Goal: Find specific page/section: Find specific page/section

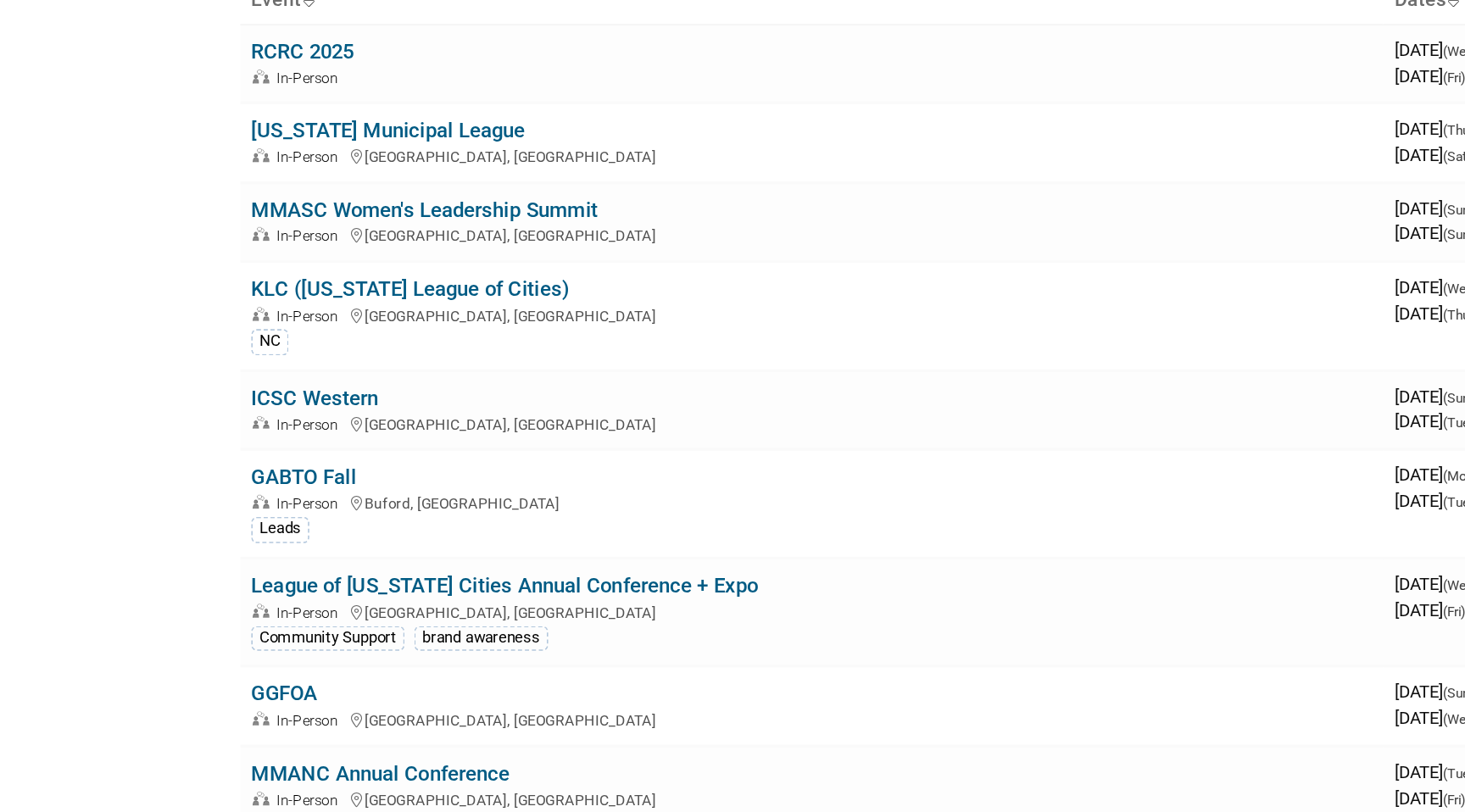
click at [200, 298] on link "MMASC Women's Leadership Summit" at bounding box center [261, 298] width 213 height 16
click at [217, 300] on link "MMASC Women's Leadership Summit" at bounding box center [261, 298] width 213 height 16
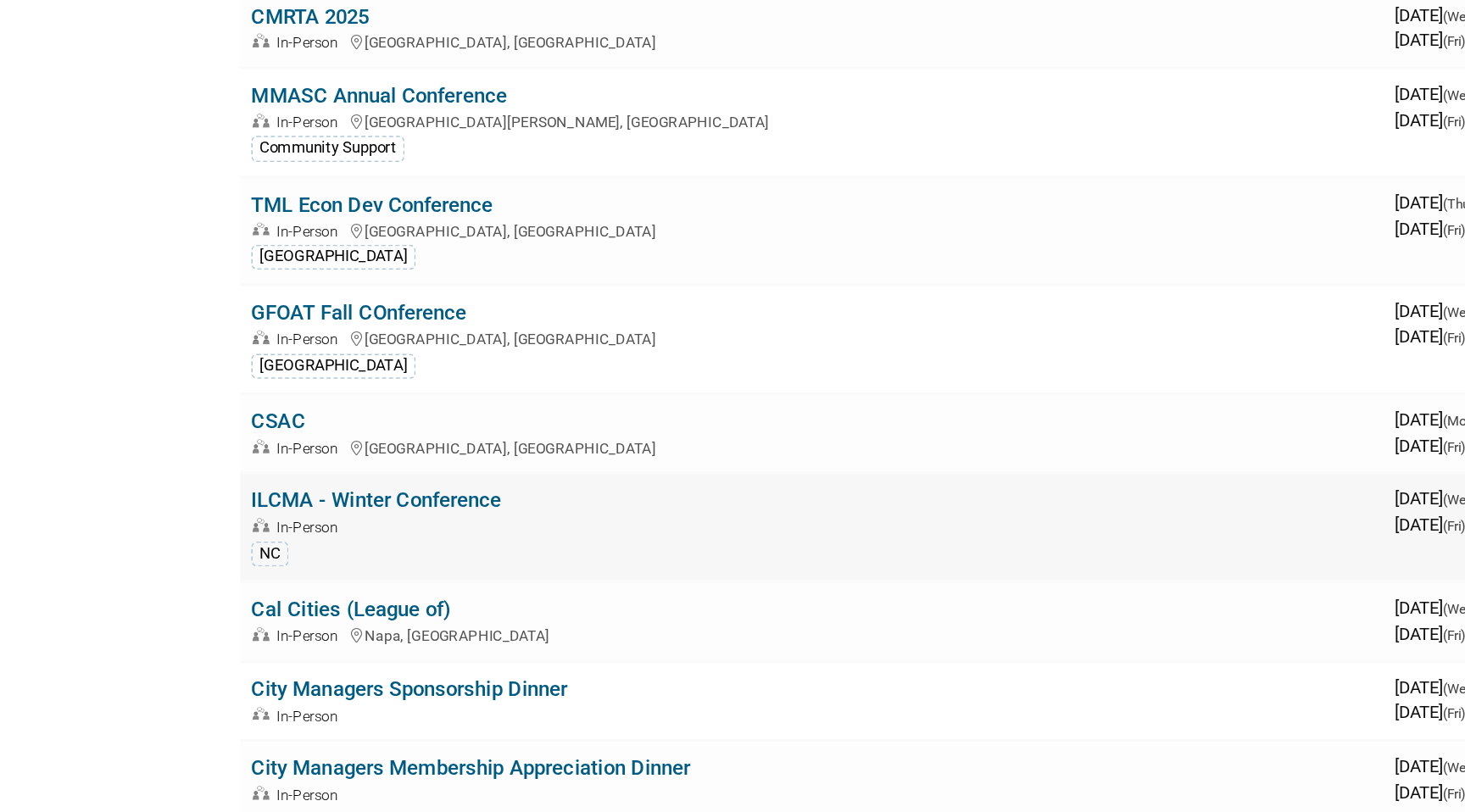
scroll to position [837, 0]
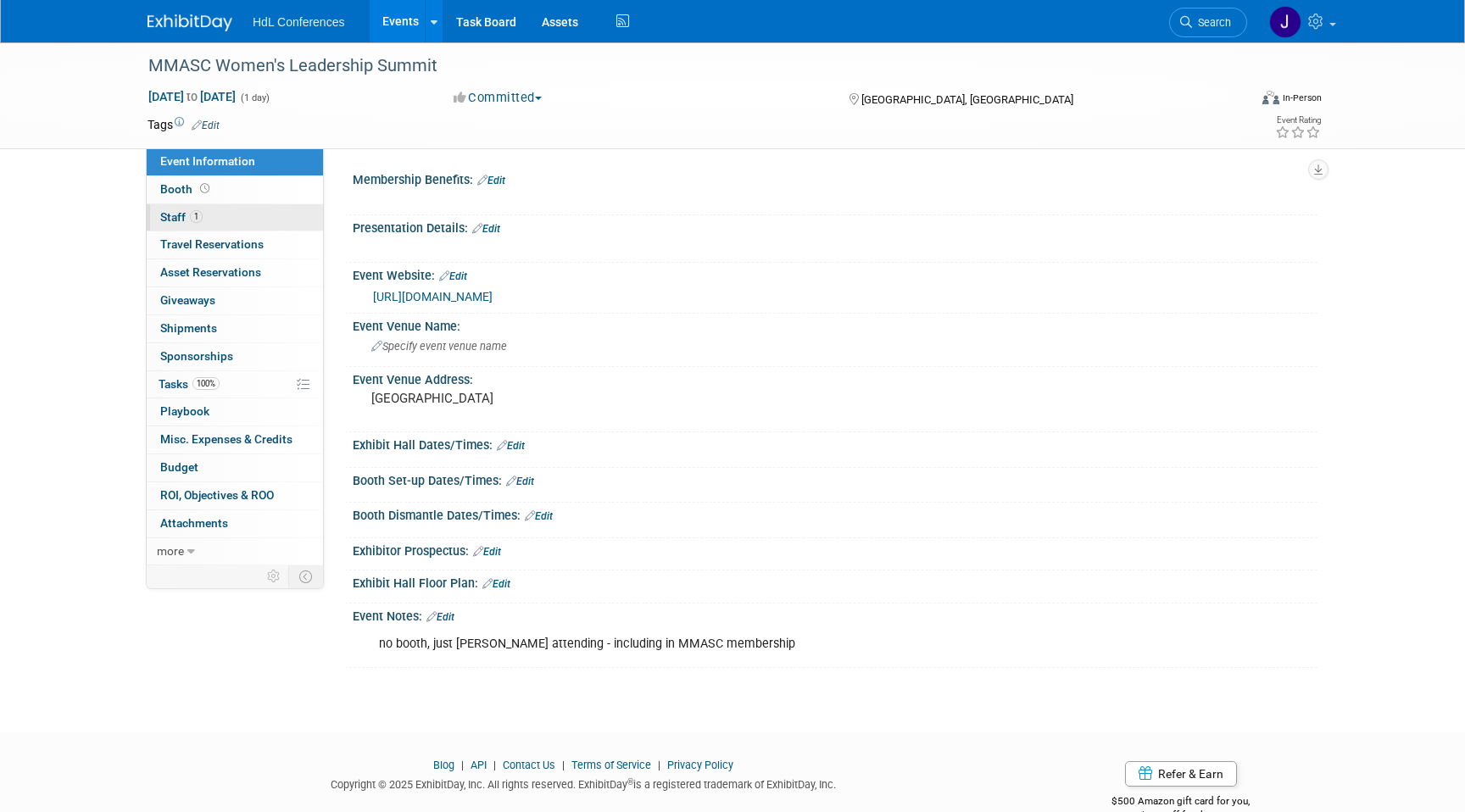
click at [241, 210] on link "1 Staff 1" at bounding box center [235, 218] width 176 height 28
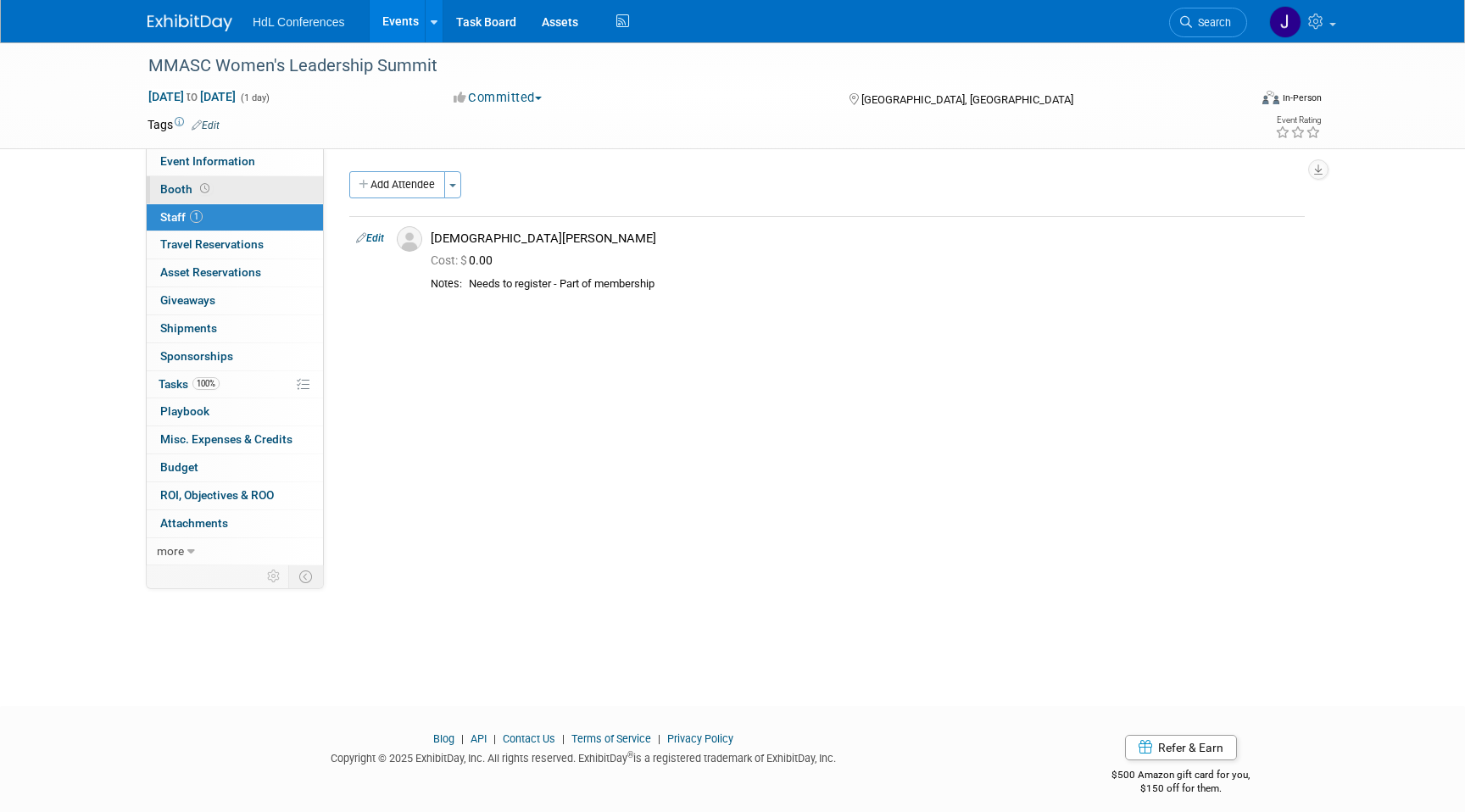
click at [246, 194] on link "Booth" at bounding box center [235, 190] width 176 height 28
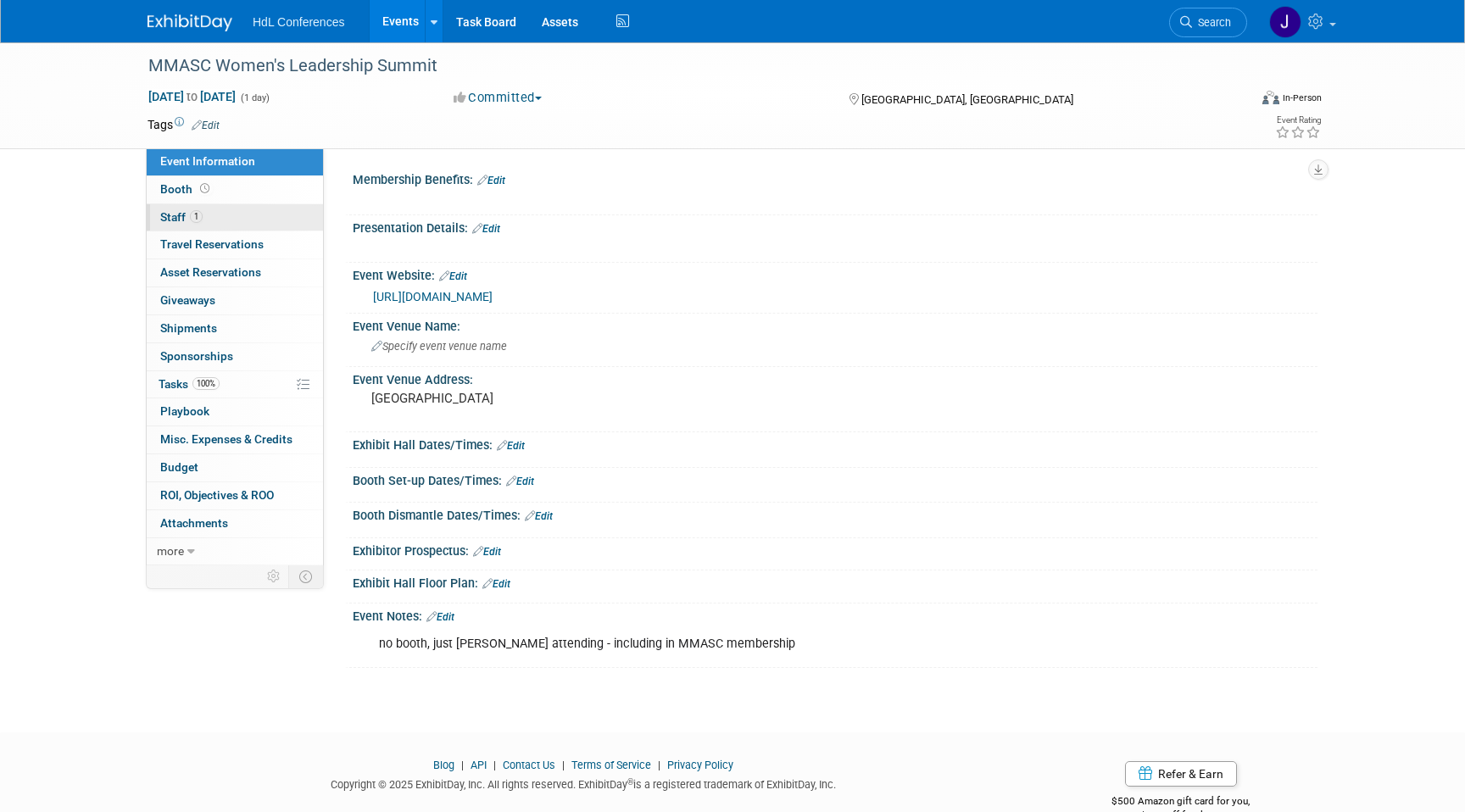
click at [246, 207] on link "1 Staff 1" at bounding box center [235, 218] width 176 height 28
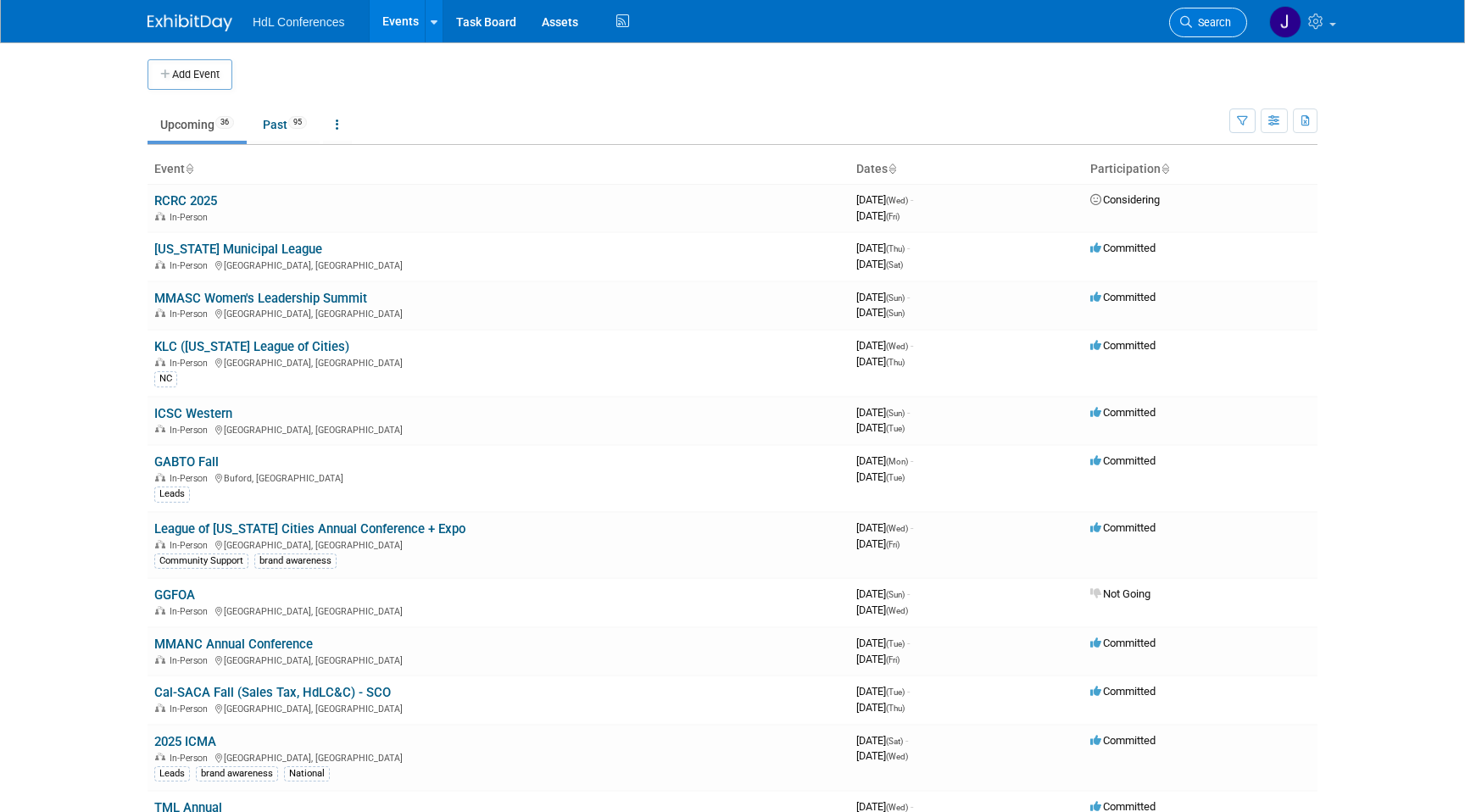
click at [1180, 12] on link "Search" at bounding box center [1208, 22] width 78 height 29
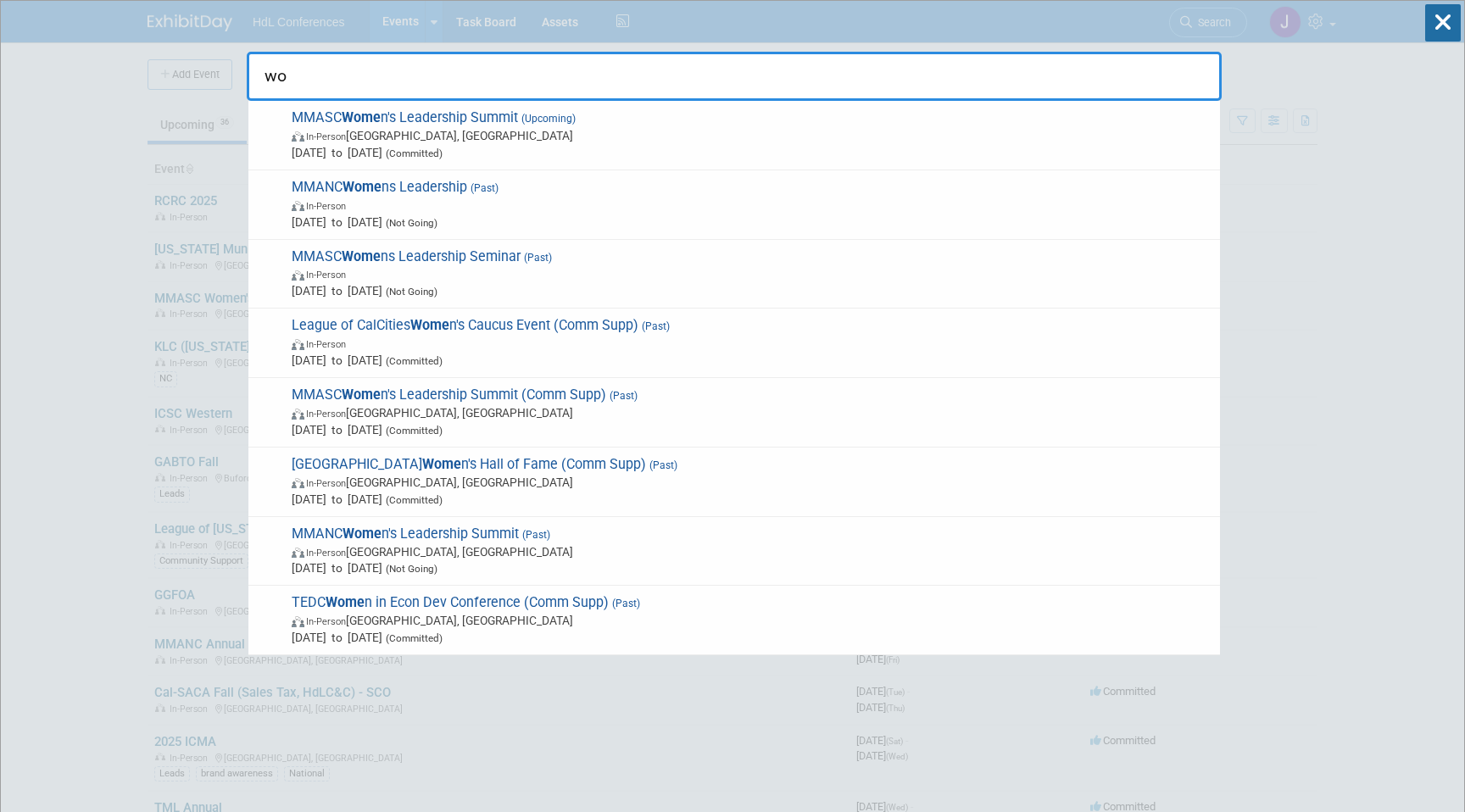
type input "w"
